Goal: Information Seeking & Learning: Learn about a topic

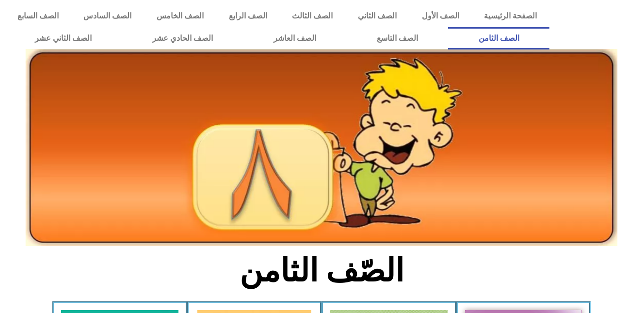
scroll to position [273, 0]
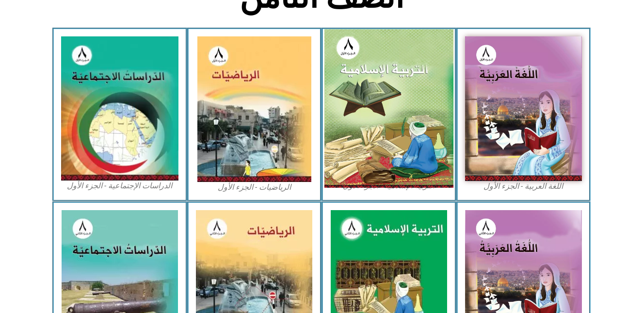
click at [392, 152] on img at bounding box center [388, 108] width 129 height 159
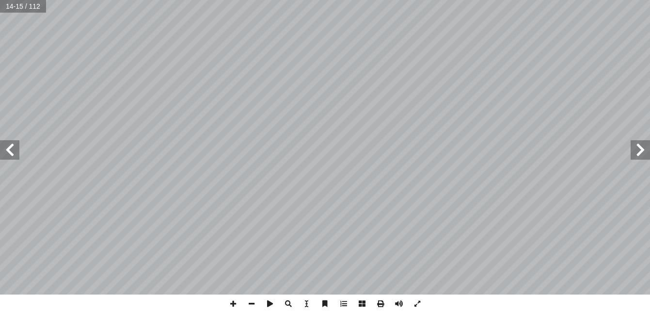
click at [479, 305] on div "التربية [DEMOGRAPHIC_DATA] للصف الثامن ١٠ المفردات والتراكيب نفسهم: أ ا سرفوا ع…" at bounding box center [325, 156] width 650 height 313
